Goal: Find specific page/section: Find specific page/section

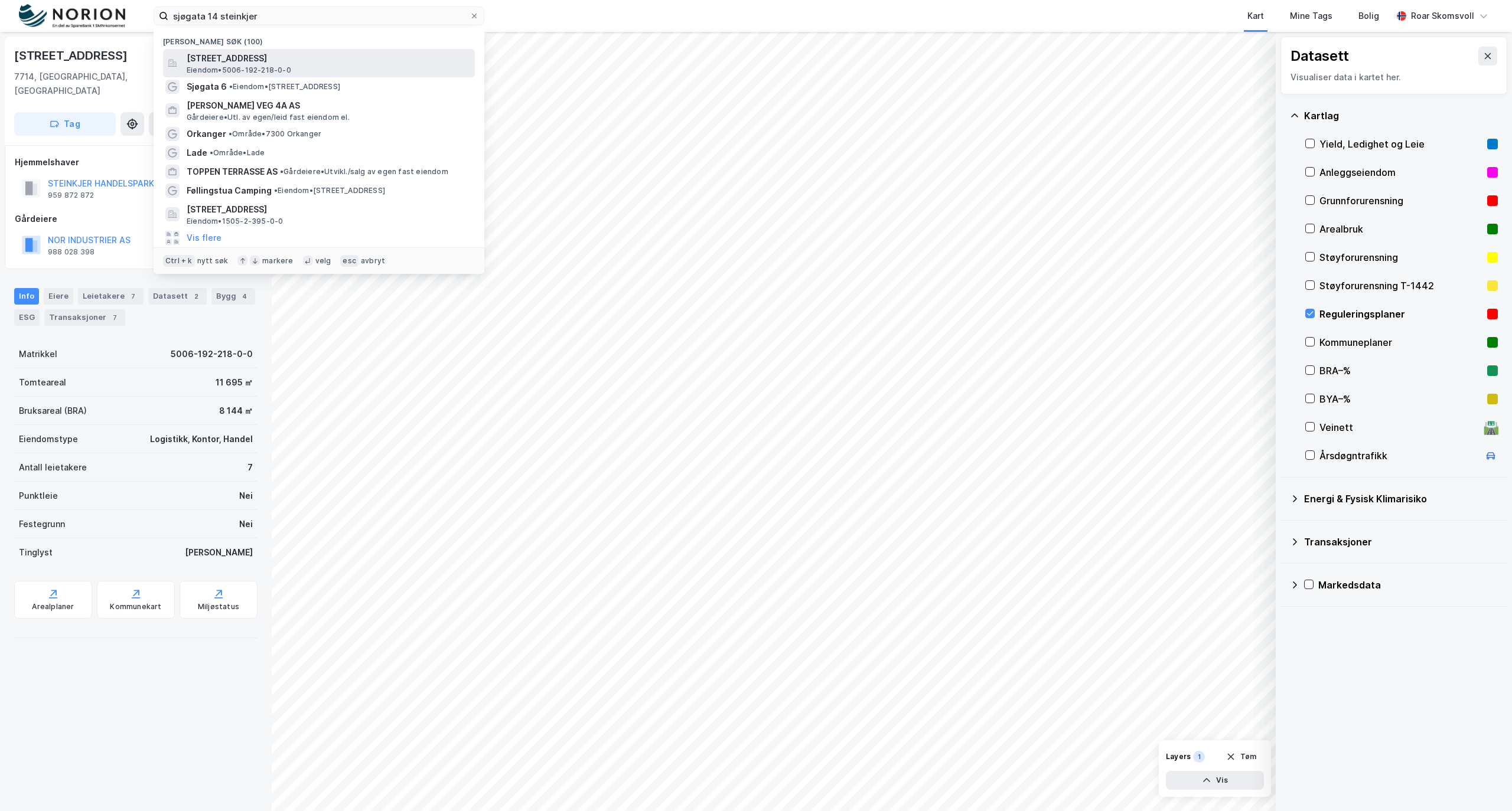
click at [29, 7] on div "sjøgata 14 steinkjer Nylige søk (100) [STREET_ADDRESS], STEINKJER Eiendom • 500…" at bounding box center [756, 16] width 1512 height 32
click at [1308, 314] on icon at bounding box center [1310, 314] width 9 height 9
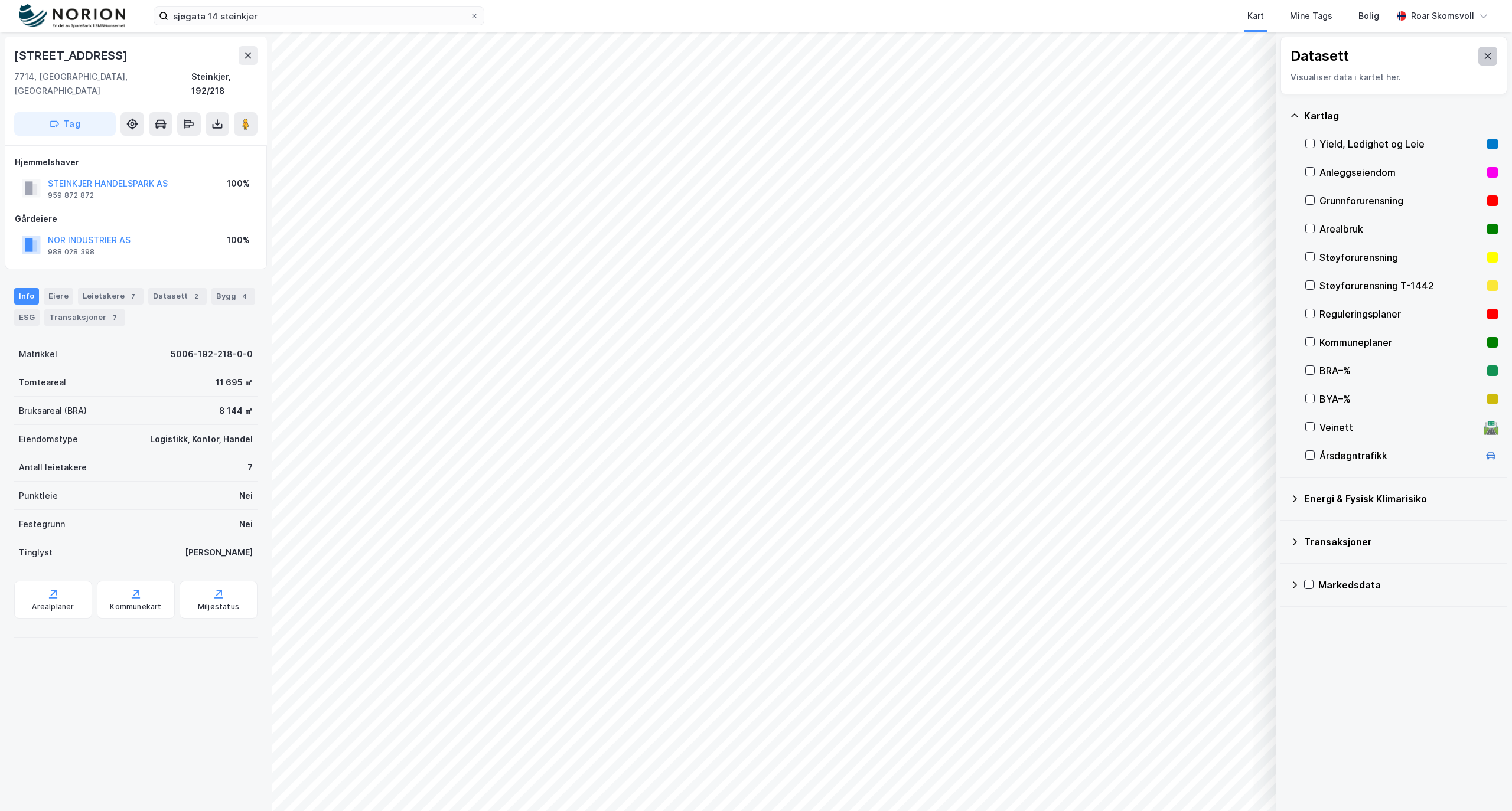
click at [1483, 57] on icon at bounding box center [1487, 56] width 9 height 9
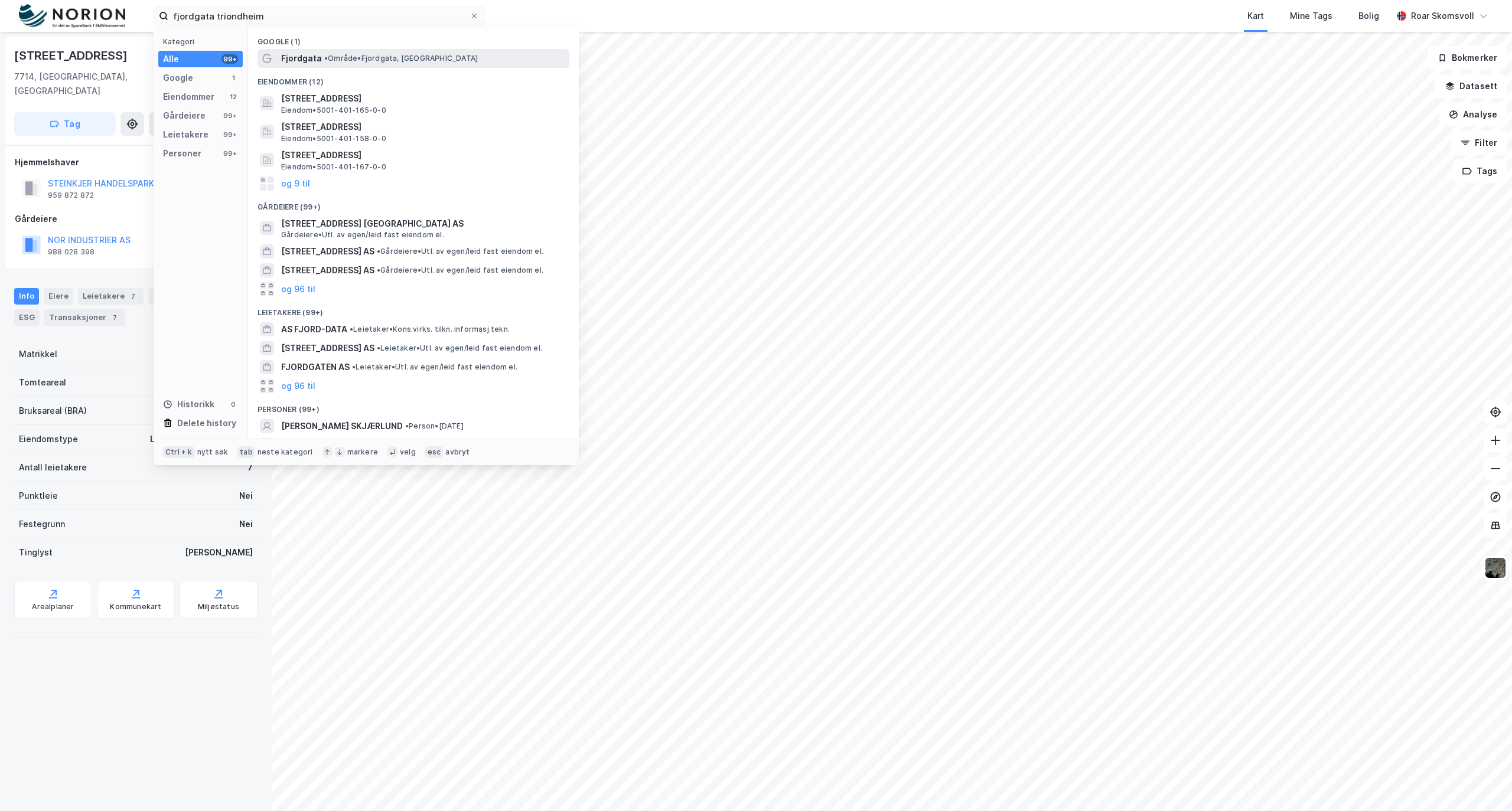
click at [331, 59] on span "• Område • [GEOGRAPHIC_DATA], [GEOGRAPHIC_DATA]" at bounding box center [400, 58] width 153 height 9
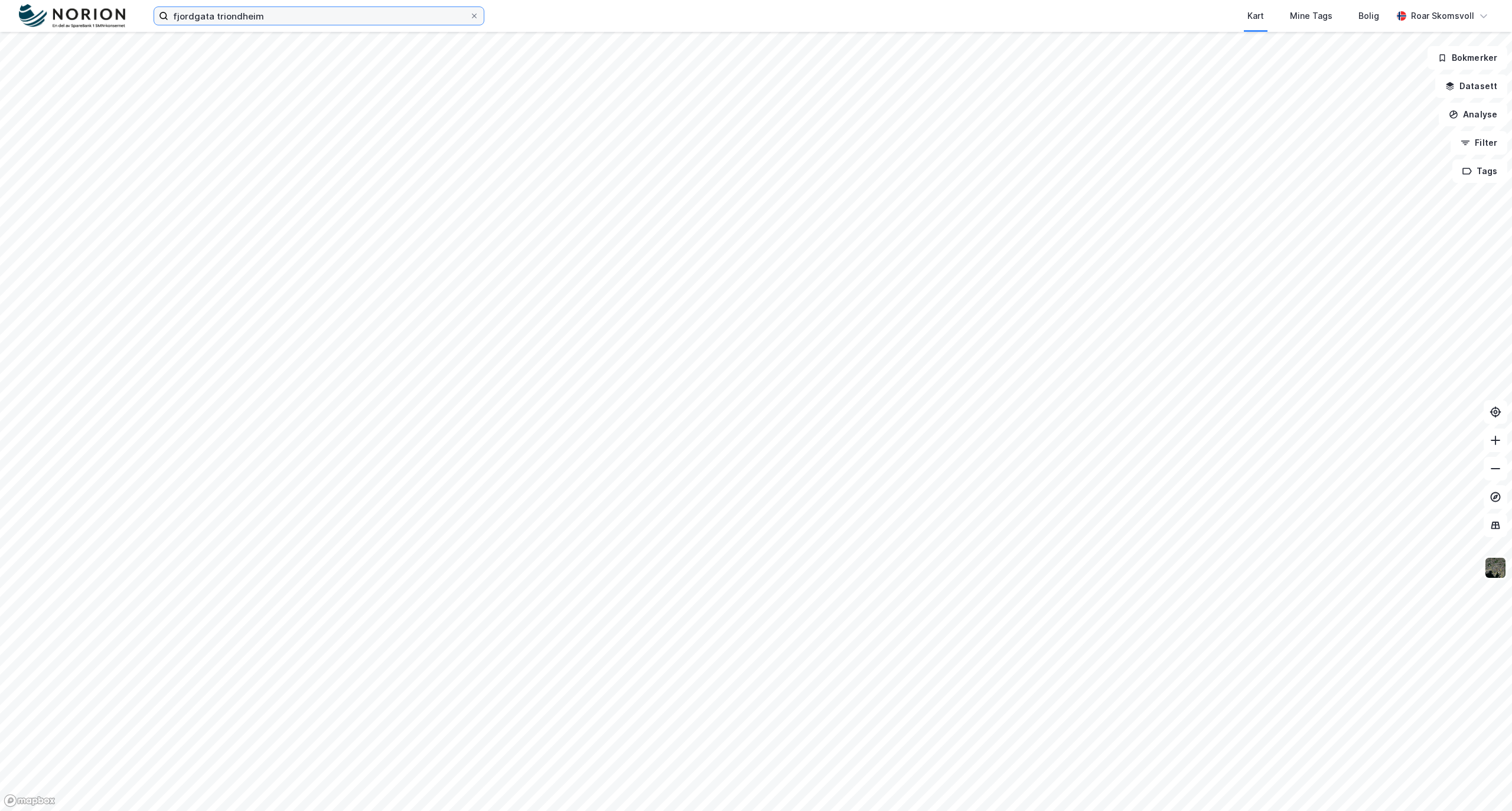
click at [211, 15] on input "fjordgata triondheim" at bounding box center [319, 16] width 301 height 18
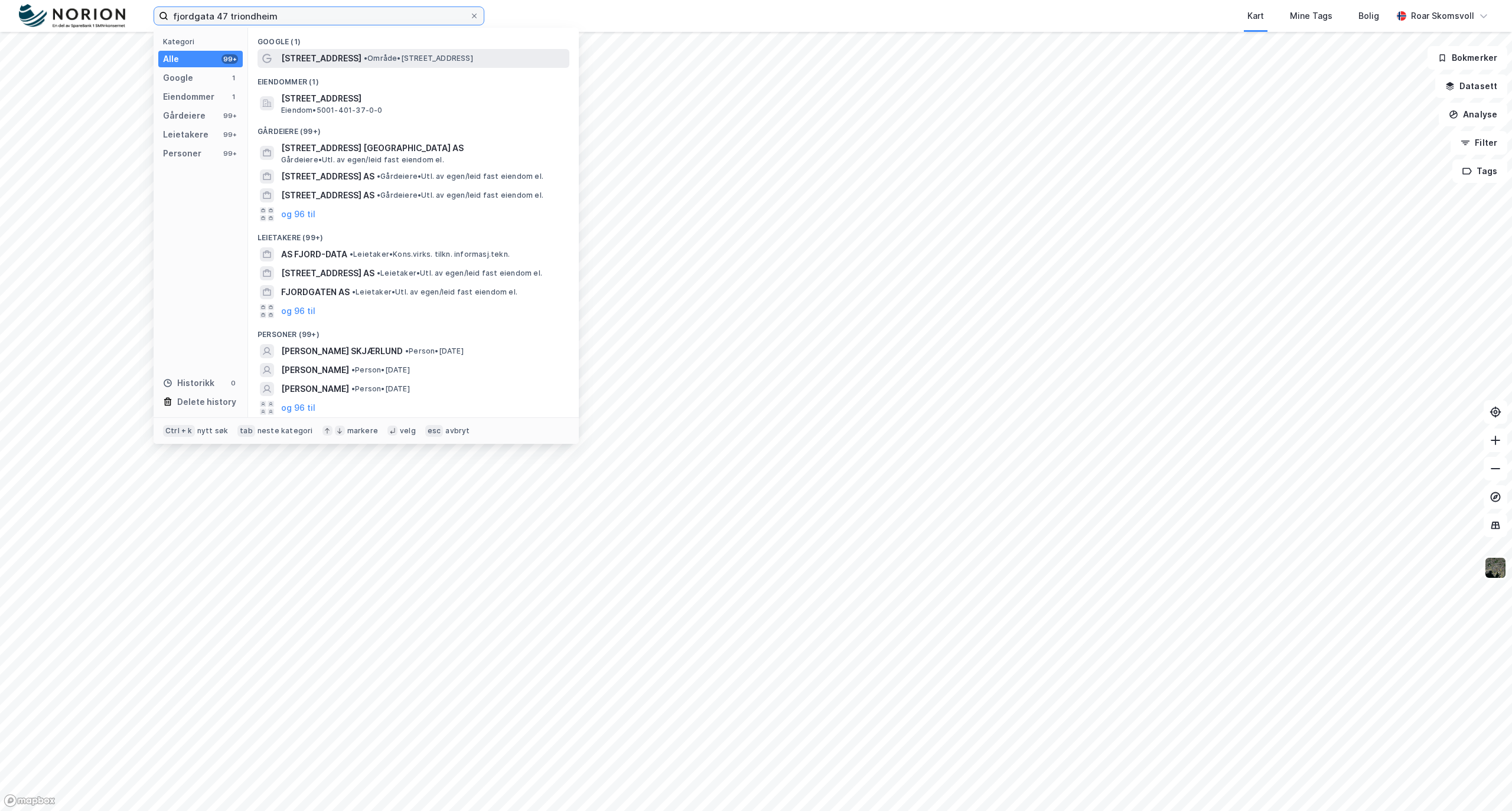
type input "fjordgata 47 triondheim"
click at [383, 60] on span "• Område • [STREET_ADDRESS]" at bounding box center [418, 58] width 109 height 9
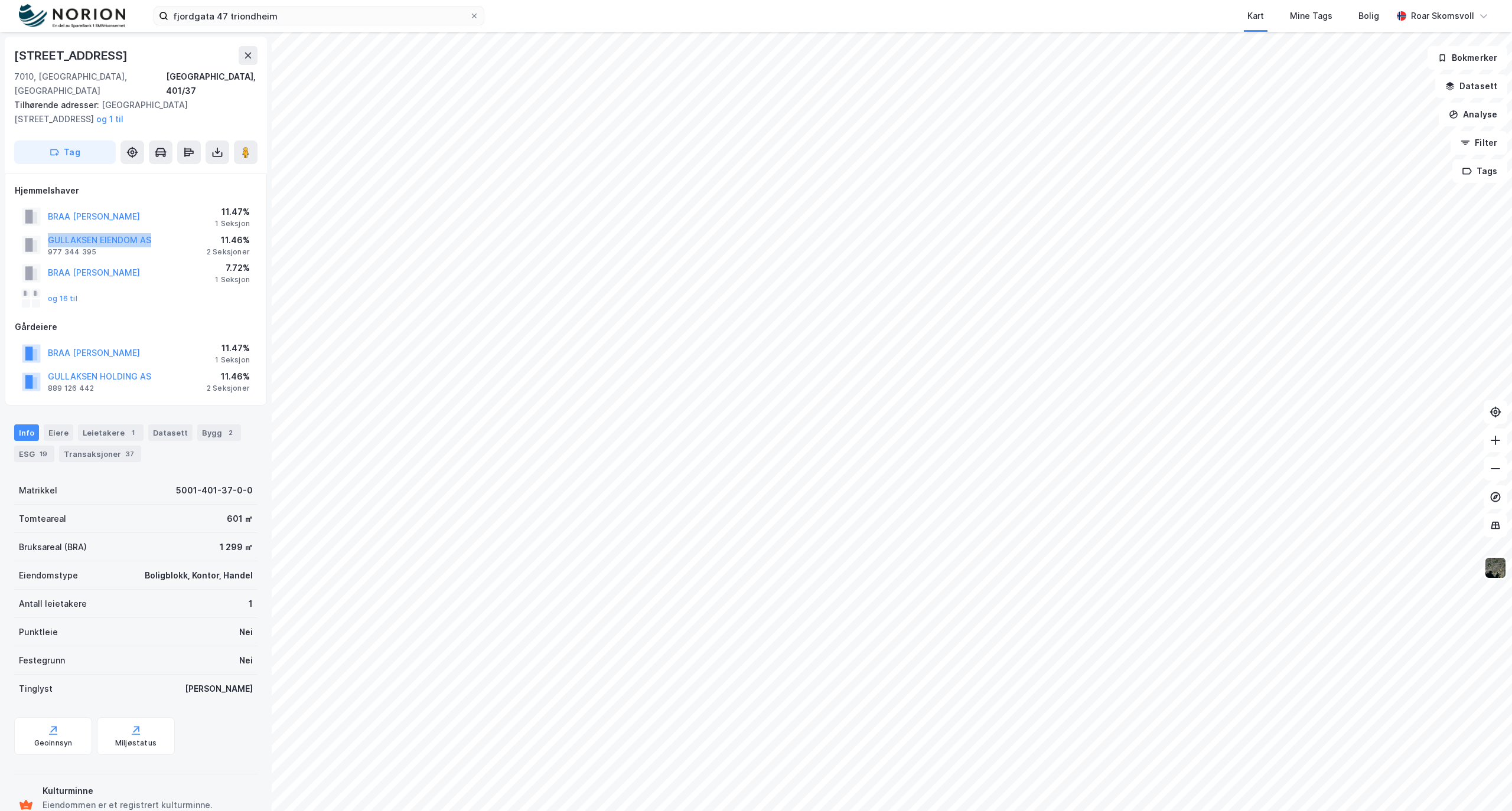
drag, startPoint x: 168, startPoint y: 227, endPoint x: 27, endPoint y: 233, distance: 141.1
click at [27, 233] on div "GULLAKSEN EIENDOM AS 977 344 395 11.46% 2 Seksjoner" at bounding box center [136, 245] width 242 height 28
